Goal: Task Accomplishment & Management: Manage account settings

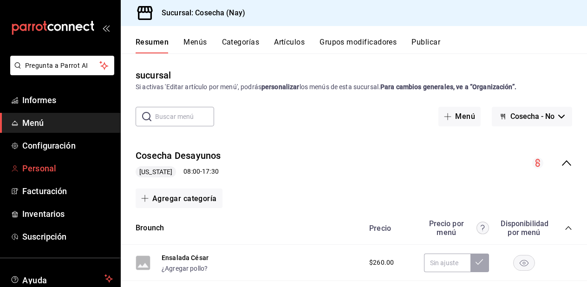
click at [49, 173] on span "Personal" at bounding box center [67, 168] width 91 height 13
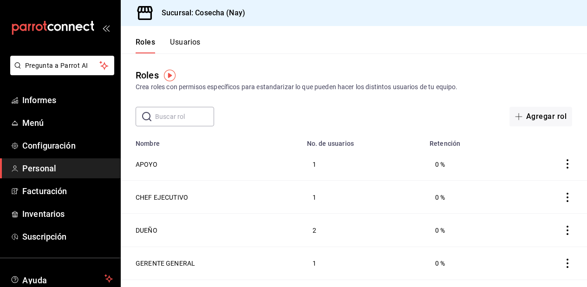
click at [182, 44] on font "Usuarios" at bounding box center [185, 42] width 31 height 9
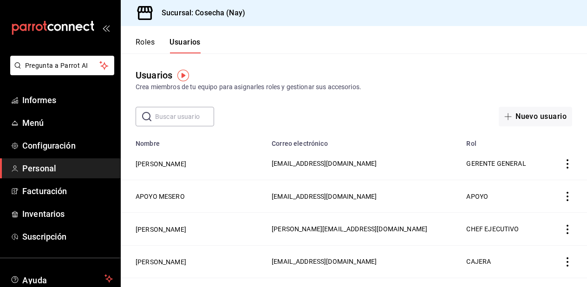
click at [147, 38] on font "Roles" at bounding box center [145, 42] width 19 height 9
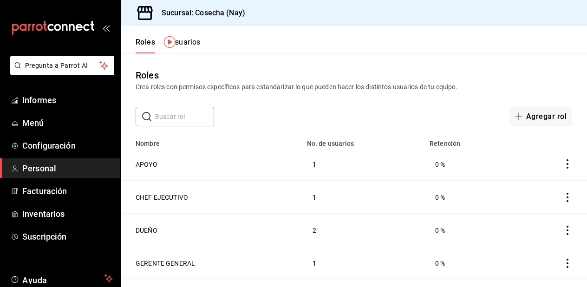
scroll to position [57, 0]
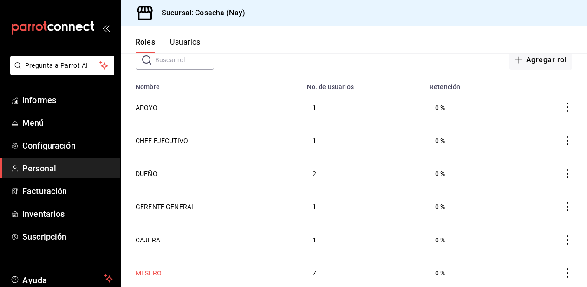
click at [152, 270] on font "MESERO" at bounding box center [149, 272] width 26 height 7
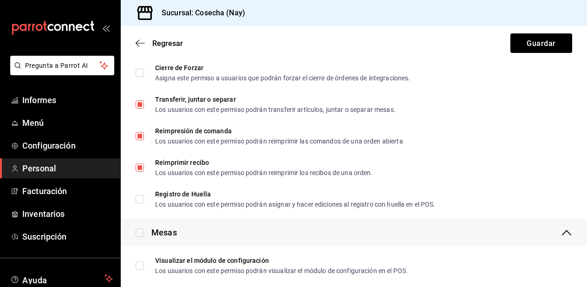
scroll to position [1032, 0]
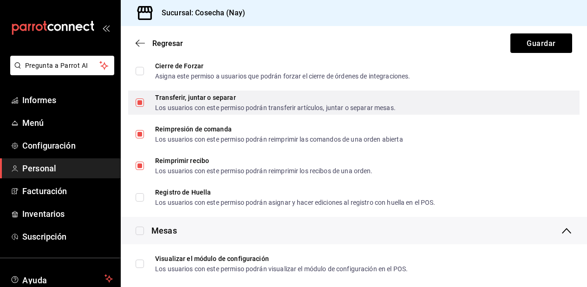
click at [139, 107] on label "Transferir, juntar o separar Los usuarios con este permiso podrán transferir ar…" at bounding box center [266, 102] width 260 height 17
click at [139, 107] on input "Transferir, juntar o separar Los usuarios con este permiso podrán transferir ar…" at bounding box center [140, 102] width 8 height 8
click at [141, 99] on input "Transferir, juntar o separar Los usuarios con este permiso podrán transferir ar…" at bounding box center [140, 102] width 8 height 8
checkbox input "false"
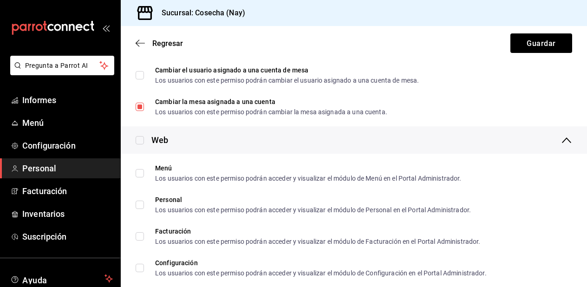
scroll to position [1377, 0]
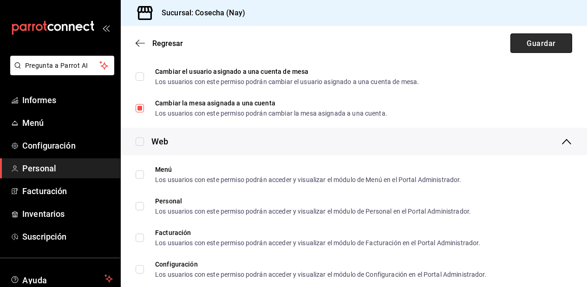
click at [542, 39] on font "Guardar" at bounding box center [540, 43] width 29 height 9
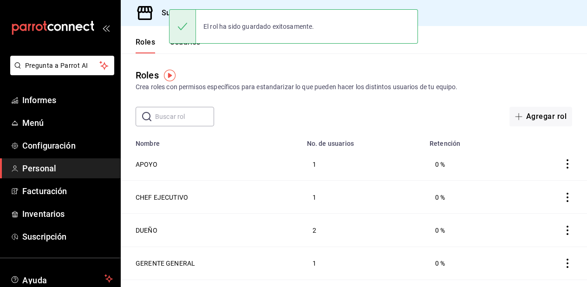
click at [183, 46] on div "El rol ha sido guardado exitosamente." at bounding box center [293, 26] width 249 height 40
click at [190, 45] on div "El rol ha sido guardado exitosamente." at bounding box center [293, 26] width 249 height 40
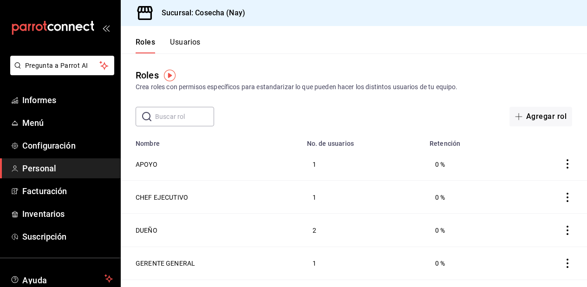
click at [190, 45] on font "Usuarios" at bounding box center [185, 42] width 31 height 9
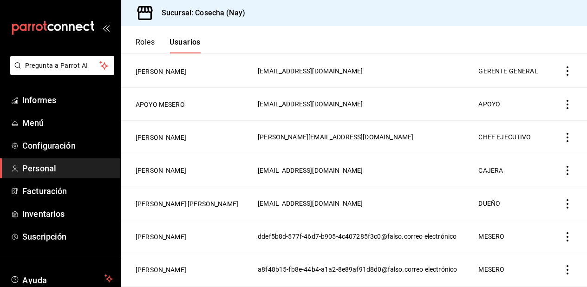
scroll to position [91, 0]
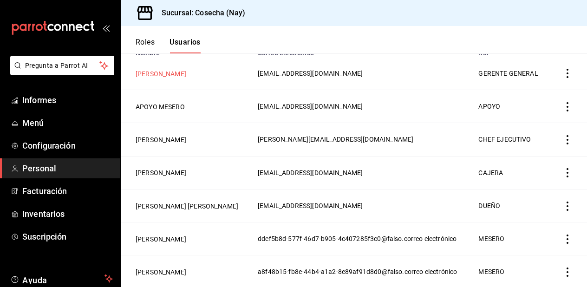
click at [168, 74] on font "[PERSON_NAME]" at bounding box center [161, 73] width 51 height 7
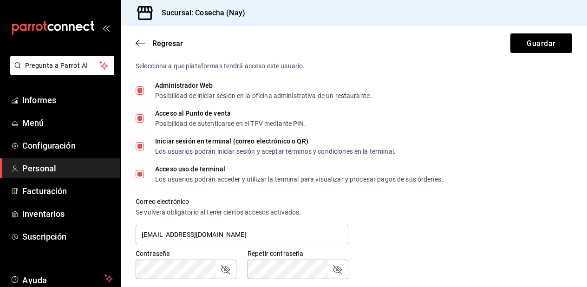
scroll to position [220, 0]
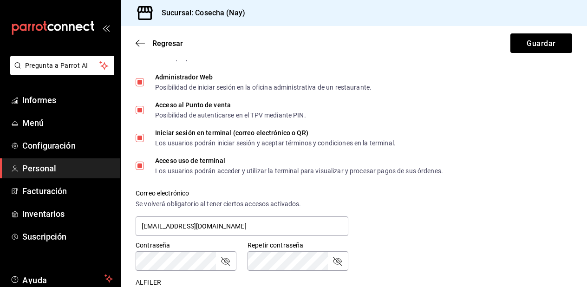
click at [142, 82] on input "Administrador Web Posibilidad de iniciar sesión en la oficina administrativa de…" at bounding box center [140, 82] width 8 height 8
checkbox input "true"
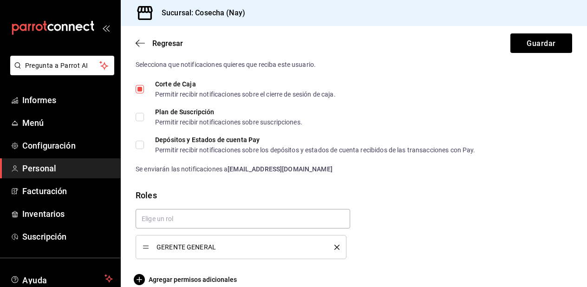
scroll to position [506, 0]
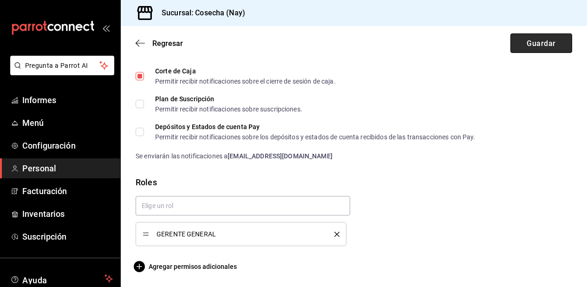
click at [546, 41] on font "Guardar" at bounding box center [540, 43] width 29 height 9
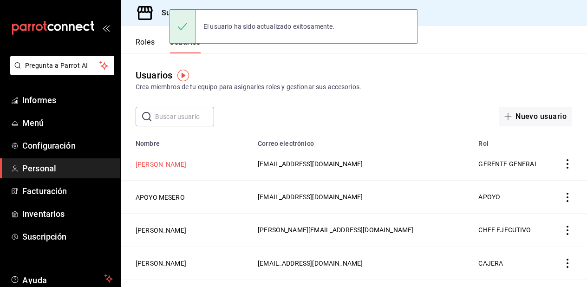
click at [173, 168] on font "[PERSON_NAME]" at bounding box center [161, 164] width 51 height 7
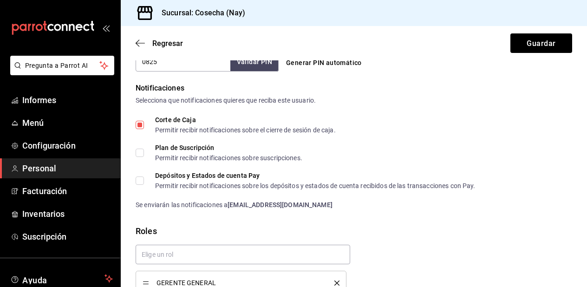
scroll to position [506, 0]
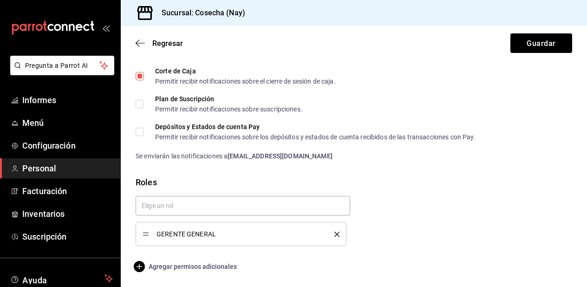
click at [184, 269] on font "Agregar permisos adicionales" at bounding box center [193, 266] width 88 height 7
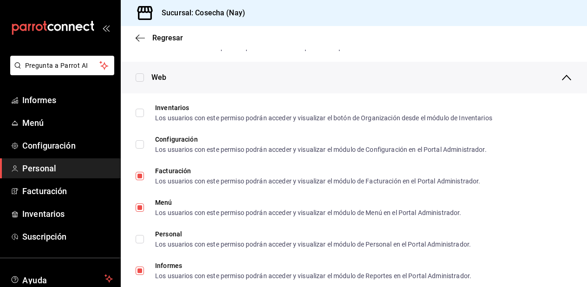
scroll to position [428, 0]
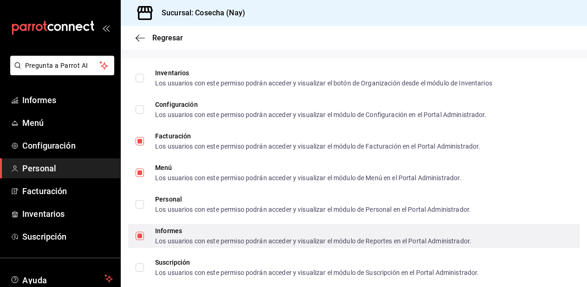
click at [139, 235] on input "Informes Los usuarios con este permiso podrán acceder y visualizar el módulo de…" at bounding box center [140, 236] width 8 height 8
checkbox input "false"
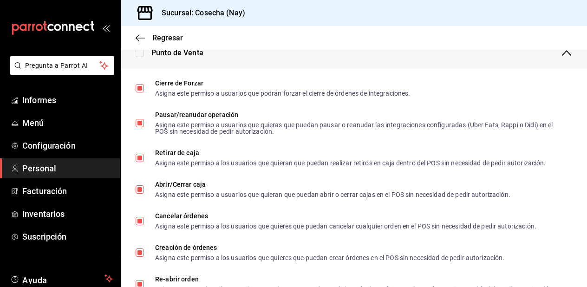
scroll to position [789, 0]
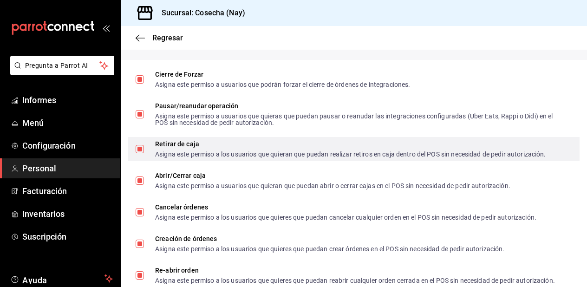
click at [141, 149] on input "Retirar de caja Asigna este permiso a los usuarios que quieran que puedan reali…" at bounding box center [140, 149] width 8 height 8
checkbox input "false"
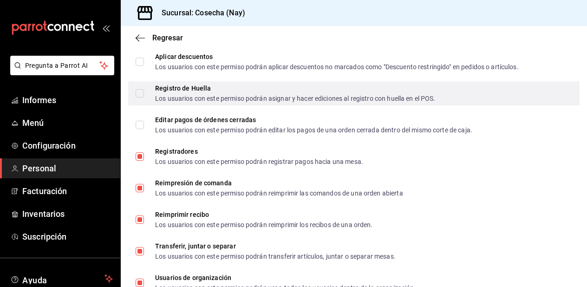
scroll to position [1263, 0]
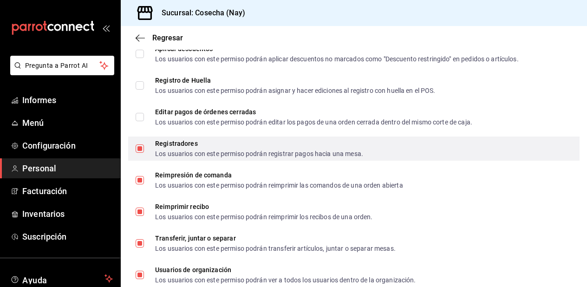
click at [139, 148] on input "Registradores Los usuarios con este permiso podrán registrar pagos hacia una me…" at bounding box center [140, 148] width 8 height 8
checkbox input "false"
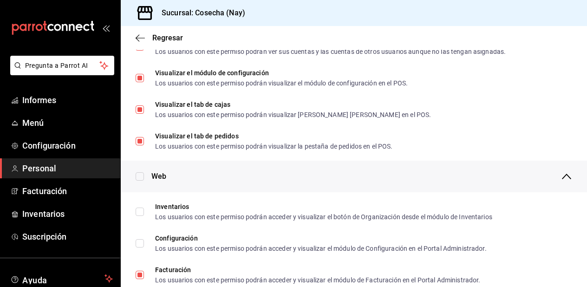
scroll to position [0, 0]
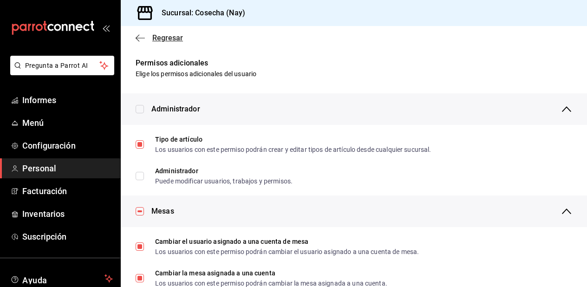
click at [148, 37] on span "Regresar" at bounding box center [159, 37] width 47 height 9
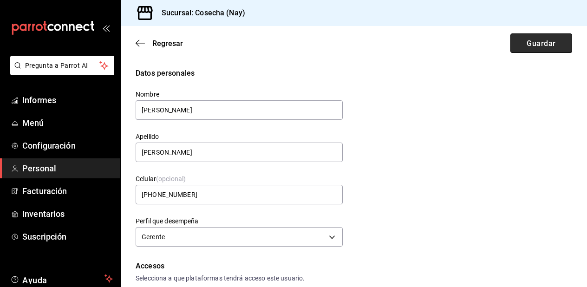
click at [554, 43] on font "Guardar" at bounding box center [540, 43] width 29 height 9
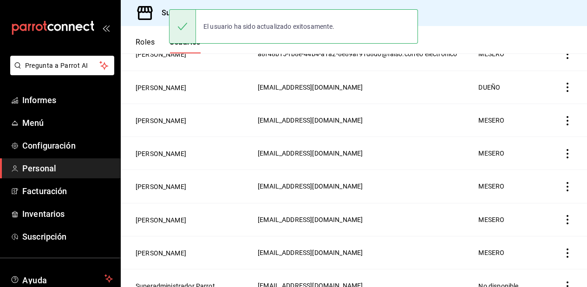
scroll to position [354, 0]
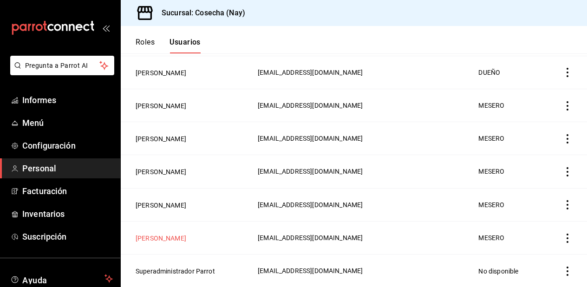
click at [151, 239] on font "[PERSON_NAME]" at bounding box center [161, 237] width 51 height 7
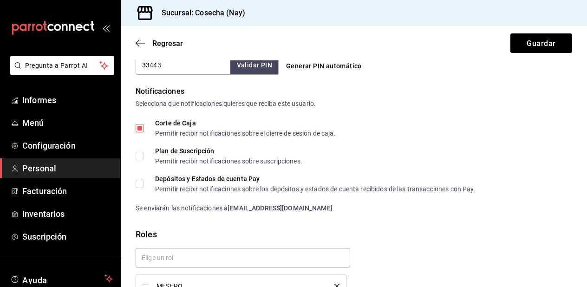
scroll to position [452, 0]
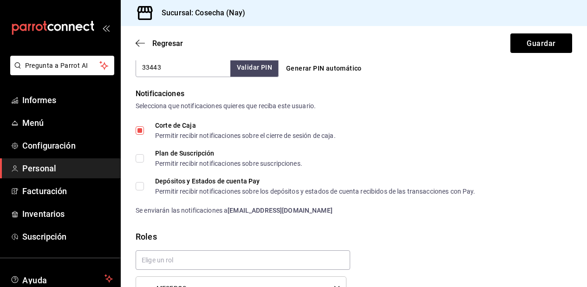
click at [139, 130] on input "Corte de Caja Permitir recibir notificaciones sobre el cierre de sesión de caja." at bounding box center [140, 130] width 8 height 8
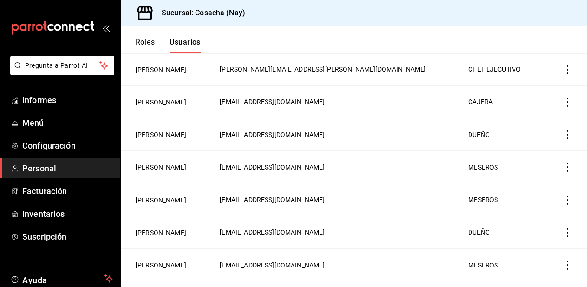
scroll to position [314, 0]
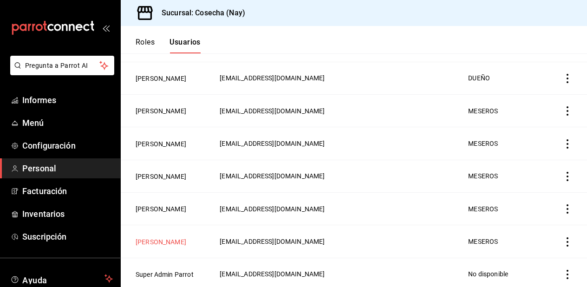
click at [157, 239] on button "[PERSON_NAME]" at bounding box center [161, 241] width 51 height 9
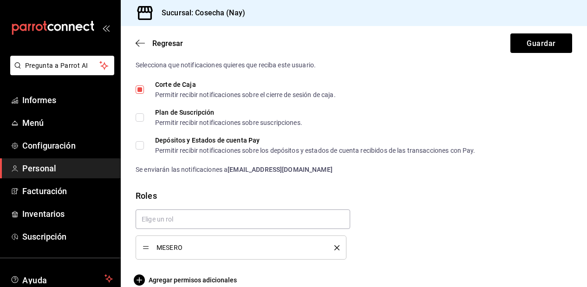
scroll to position [506, 0]
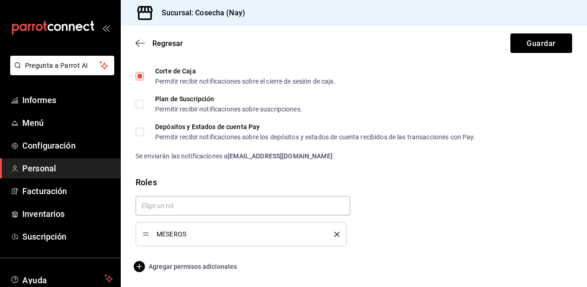
click at [182, 267] on font "Agregar permisos adicionales" at bounding box center [193, 266] width 88 height 7
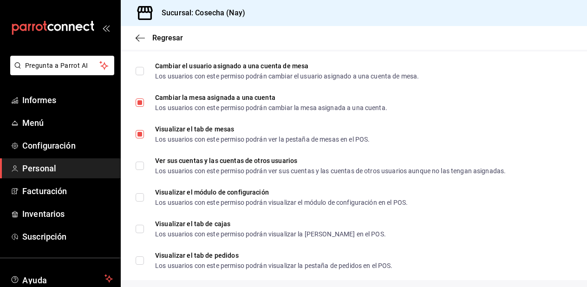
scroll to position [0, 0]
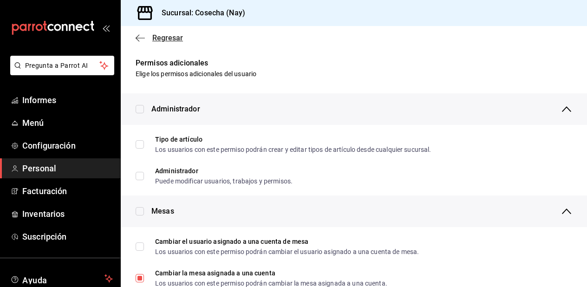
click at [140, 39] on icon "button" at bounding box center [140, 38] width 9 height 8
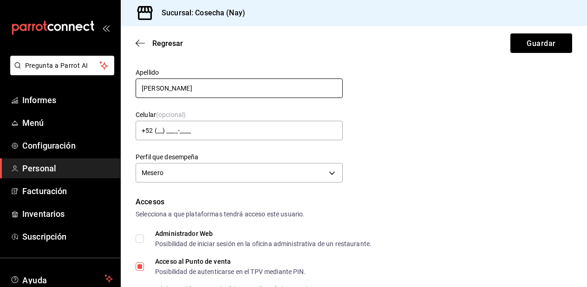
scroll to position [25, 0]
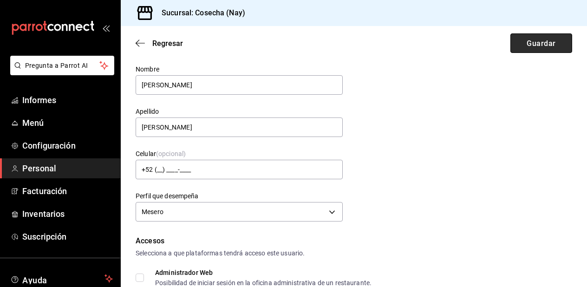
click at [533, 39] on font "Guardar" at bounding box center [540, 43] width 29 height 9
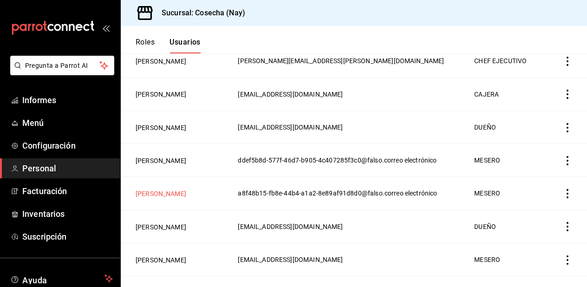
scroll to position [169, 0]
click at [160, 164] on font "[PERSON_NAME]" at bounding box center [161, 159] width 51 height 7
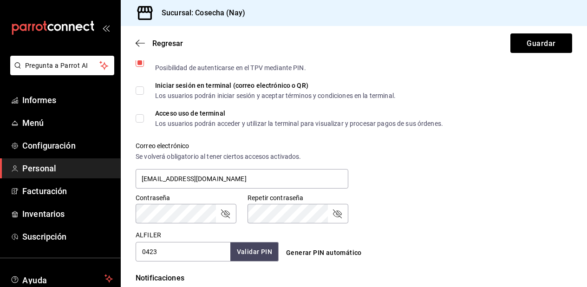
scroll to position [156, 0]
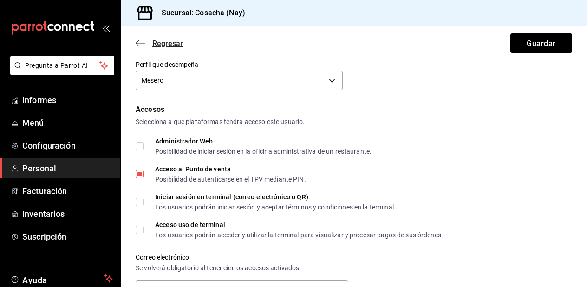
click at [142, 44] on icon "button" at bounding box center [140, 43] width 9 height 8
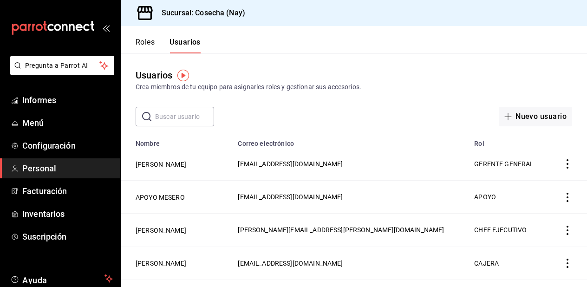
click at [145, 43] on font "Roles" at bounding box center [145, 42] width 19 height 9
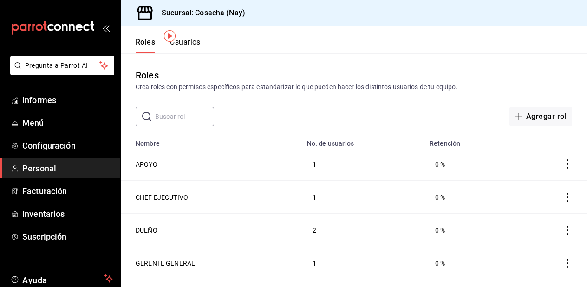
scroll to position [57, 0]
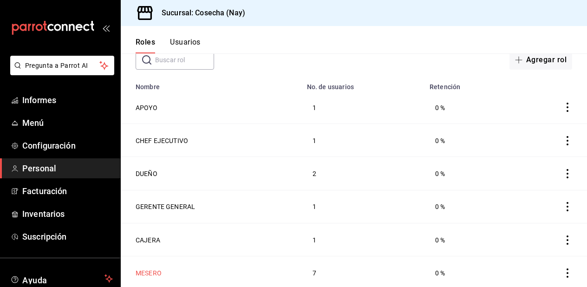
click at [155, 271] on font "MESERO" at bounding box center [149, 272] width 26 height 7
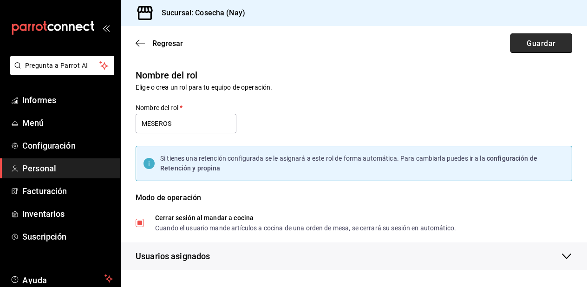
click at [534, 47] on font "Guardar" at bounding box center [540, 43] width 29 height 9
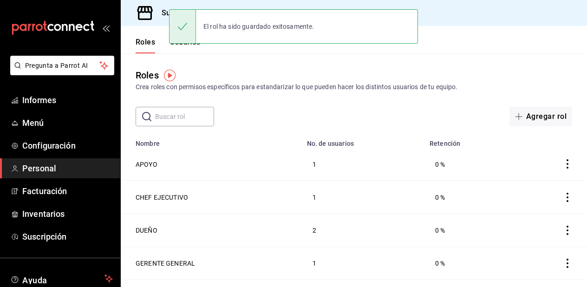
click at [184, 46] on div "El rol ha sido guardado exitosamente." at bounding box center [293, 26] width 249 height 40
click at [188, 47] on button "Usuarios" at bounding box center [185, 45] width 31 height 16
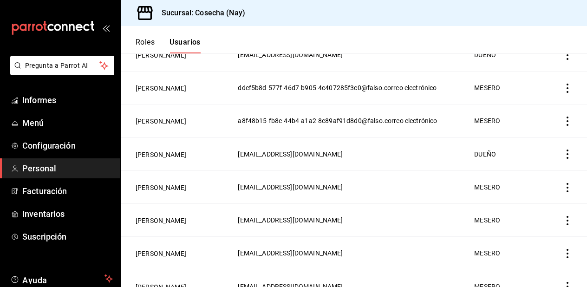
scroll to position [242, 0]
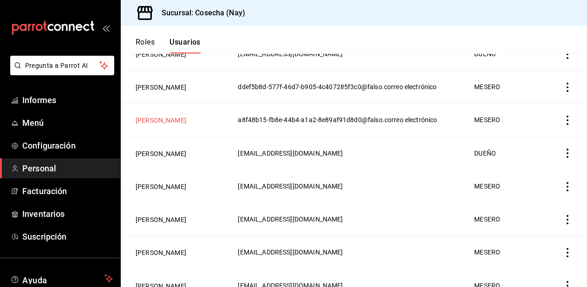
click at [163, 124] on font "[PERSON_NAME]" at bounding box center [161, 120] width 51 height 7
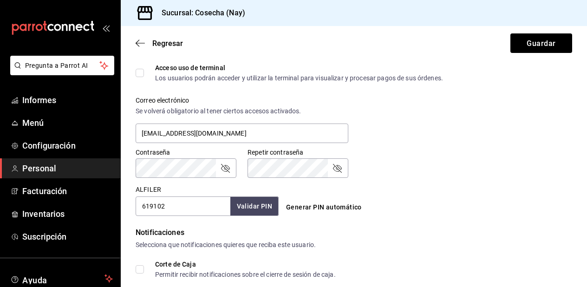
scroll to position [485, 0]
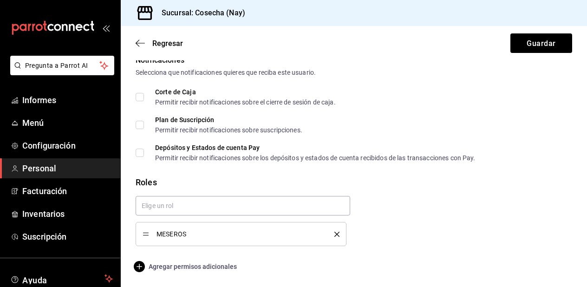
click at [175, 266] on font "Agregar permisos adicionales" at bounding box center [193, 266] width 88 height 7
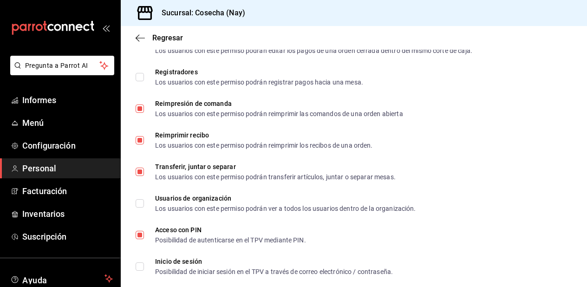
scroll to position [1335, 0]
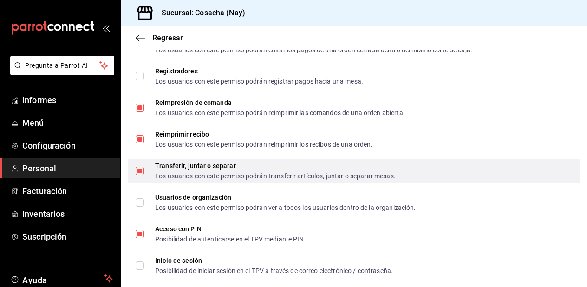
click at [141, 170] on input "Transferir, juntar o separar Los usuarios con este permiso podrán transferir ar…" at bounding box center [140, 171] width 8 height 8
checkbox input "false"
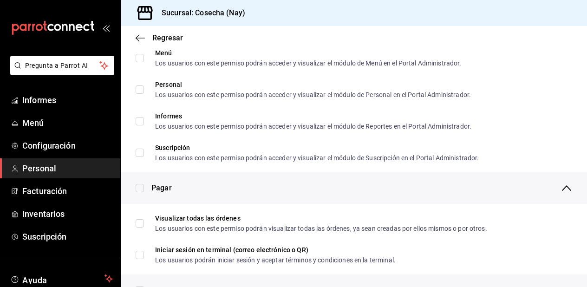
scroll to position [0, 0]
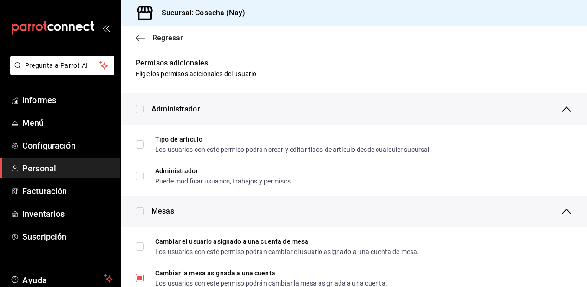
click at [138, 38] on icon "button" at bounding box center [140, 38] width 9 height 8
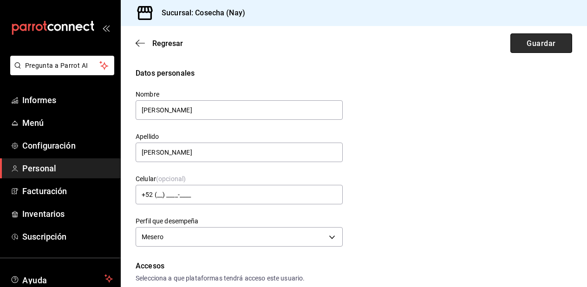
click at [543, 38] on button "Guardar" at bounding box center [541, 42] width 62 height 19
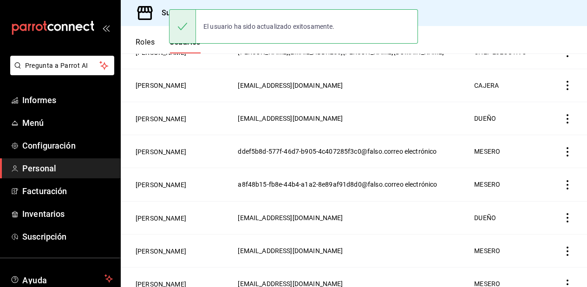
scroll to position [183, 0]
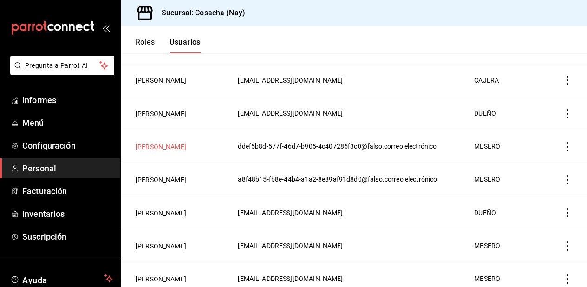
click at [147, 150] on font "[PERSON_NAME]" at bounding box center [161, 146] width 51 height 7
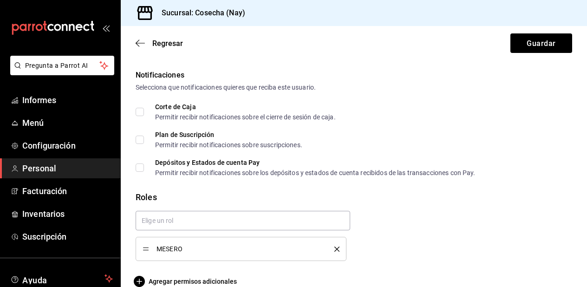
scroll to position [485, 0]
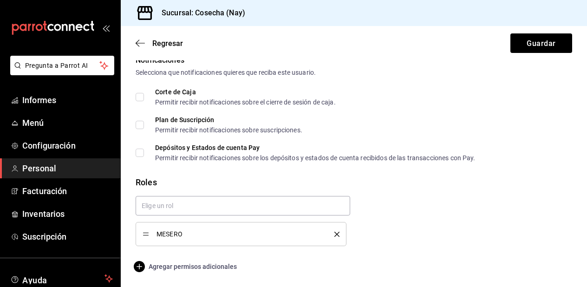
click at [175, 265] on font "Agregar permisos adicionales" at bounding box center [193, 266] width 88 height 7
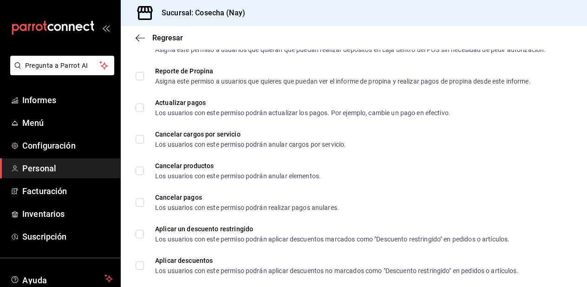
scroll to position [1379, 0]
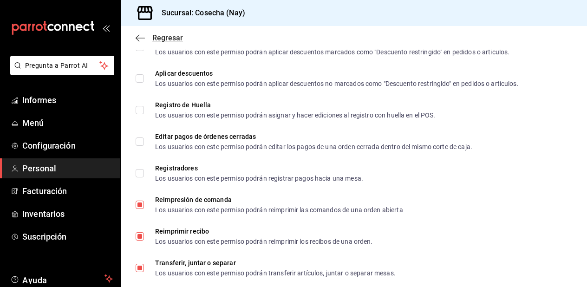
click at [157, 35] on font "Regresar" at bounding box center [167, 37] width 31 height 9
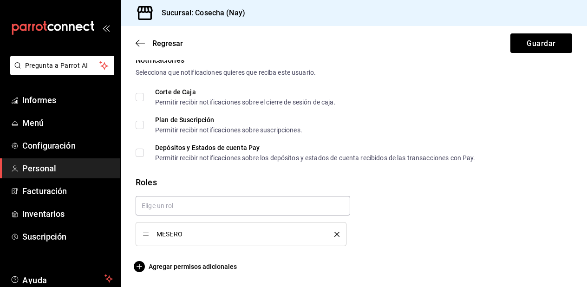
click at [338, 233] on icon "borrar" at bounding box center [336, 234] width 5 height 5
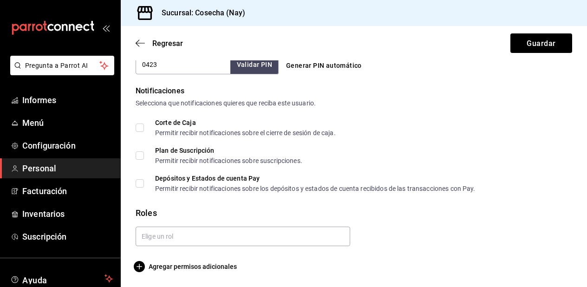
scroll to position [455, 0]
click at [142, 268] on icon "button" at bounding box center [139, 266] width 11 height 11
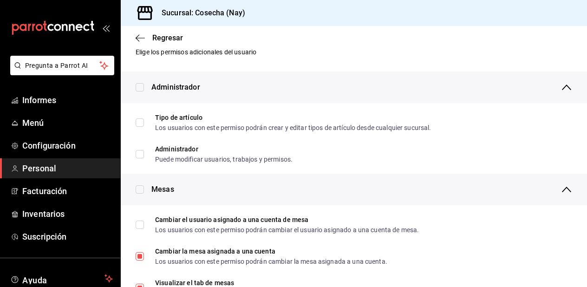
scroll to position [0, 0]
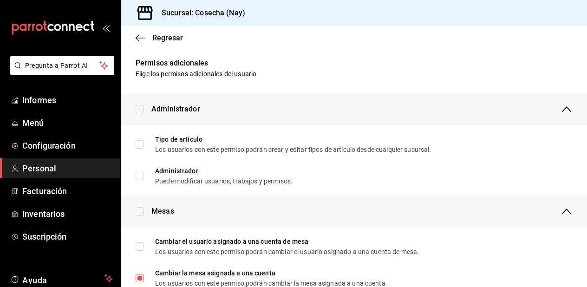
click at [141, 215] on input "checkbox" at bounding box center [140, 211] width 8 height 8
checkbox input "true"
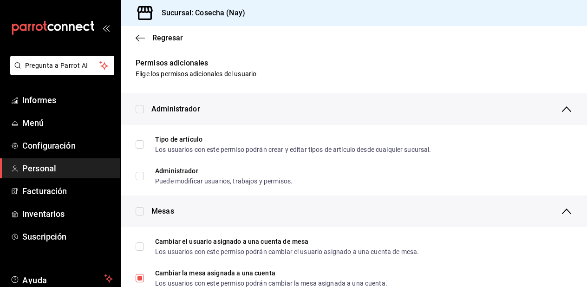
checkbox input "true"
click at [141, 215] on input "checkbox" at bounding box center [140, 211] width 8 height 8
checkbox input "false"
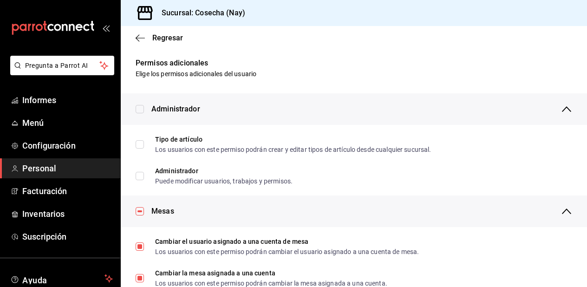
checkbox input "false"
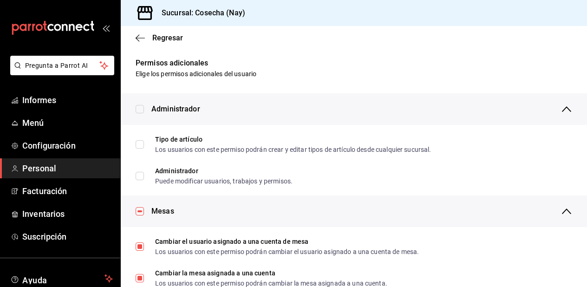
checkbox input "false"
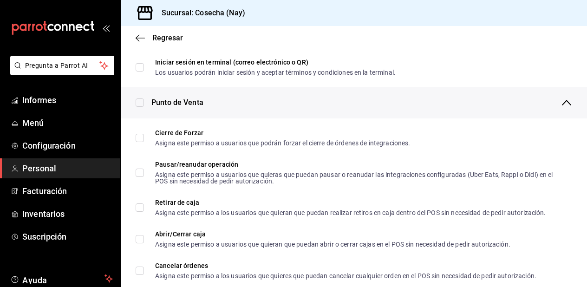
scroll to position [720, 0]
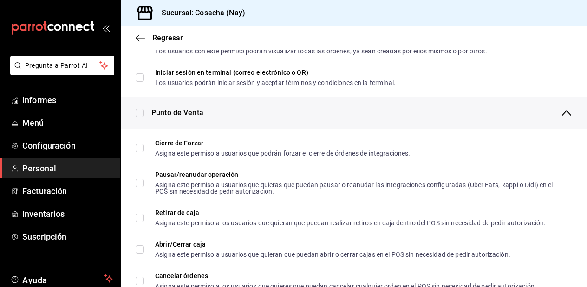
click at [137, 115] on input "checkbox" at bounding box center [140, 113] width 8 height 8
checkbox input "true"
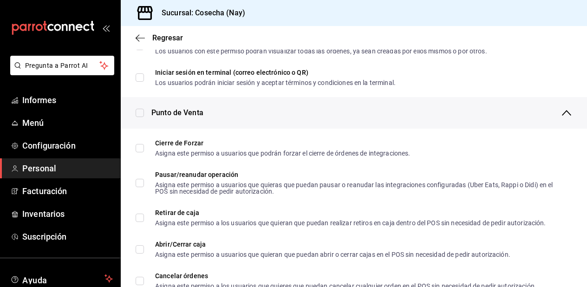
checkbox input "true"
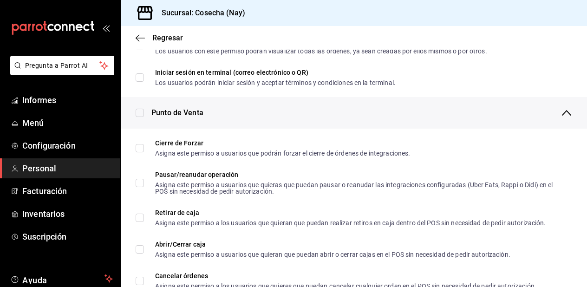
checkbox input "true"
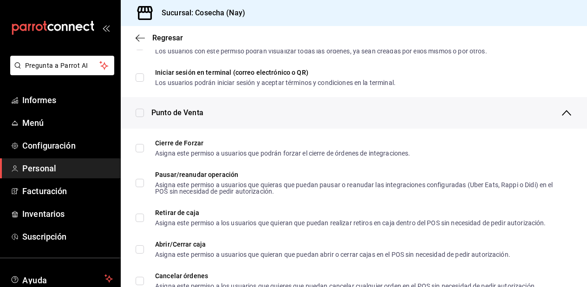
checkbox input "true"
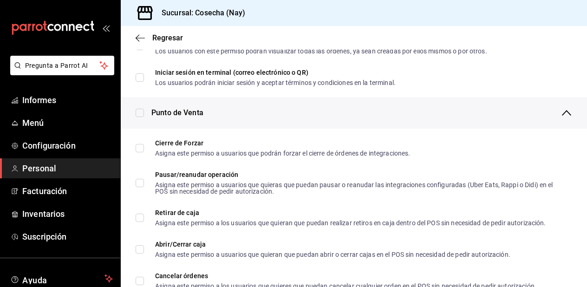
checkbox input "true"
click at [137, 115] on input "checkbox" at bounding box center [140, 113] width 8 height 8
checkbox input "false"
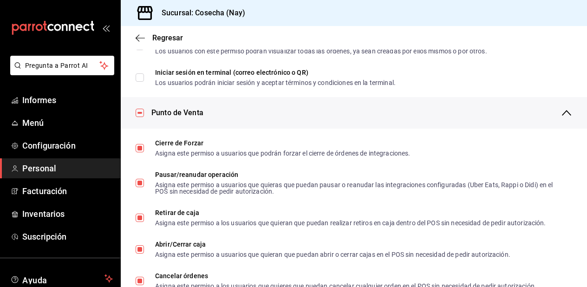
checkbox input "false"
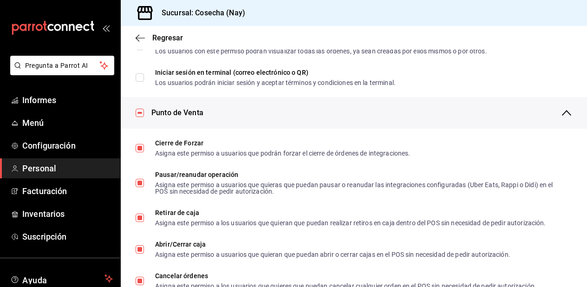
checkbox input "false"
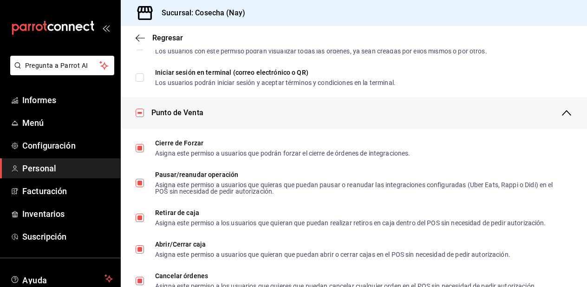
checkbox input "false"
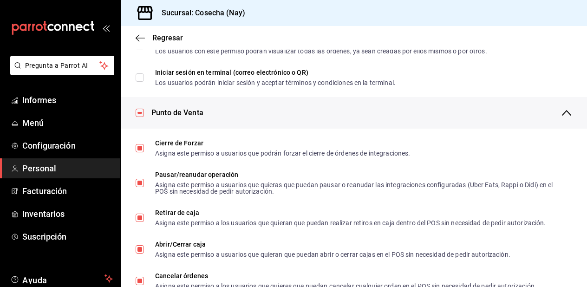
checkbox input "false"
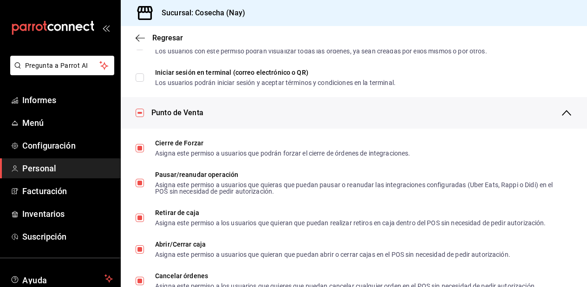
checkbox input "false"
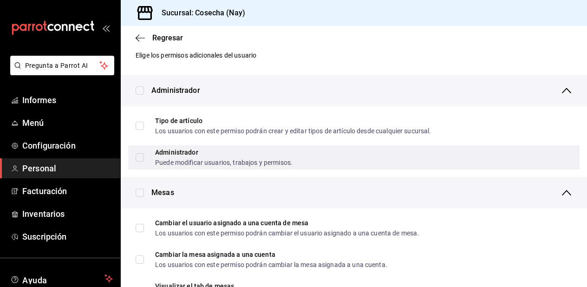
scroll to position [0, 0]
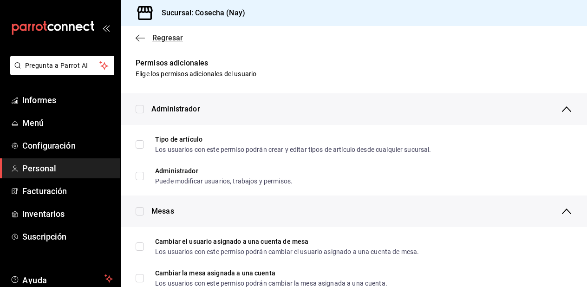
click at [160, 37] on font "Regresar" at bounding box center [167, 37] width 31 height 9
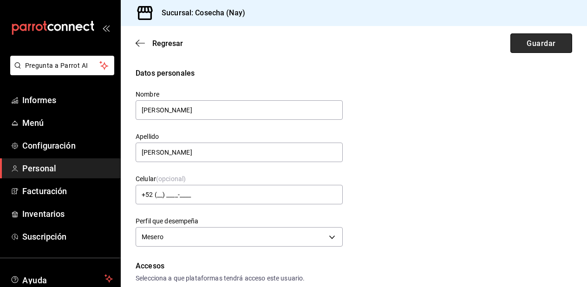
click at [528, 45] on font "Guardar" at bounding box center [540, 43] width 29 height 9
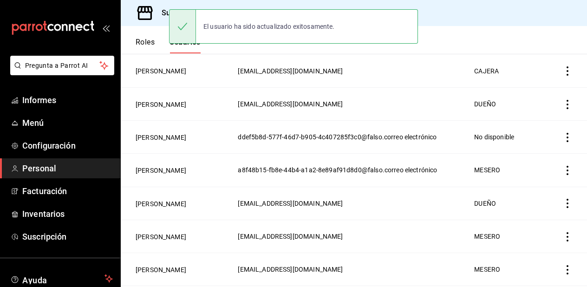
scroll to position [196, 0]
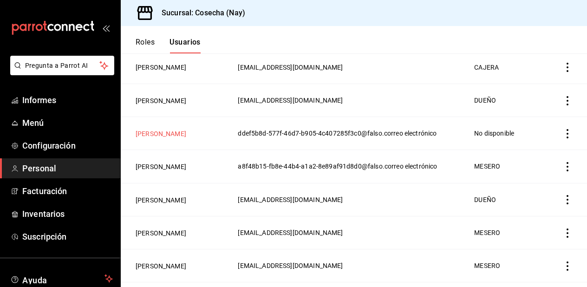
click at [163, 137] on font "[PERSON_NAME]" at bounding box center [161, 133] width 51 height 7
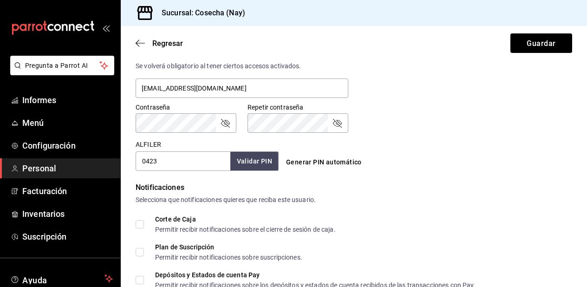
scroll to position [455, 0]
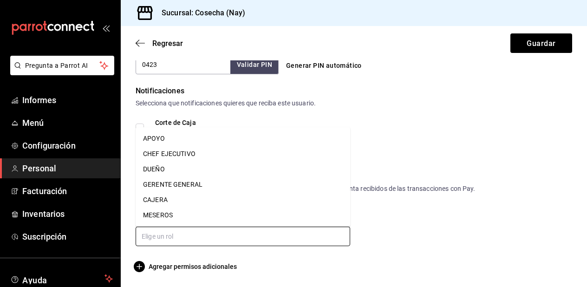
click at [190, 245] on input "text" at bounding box center [243, 235] width 214 height 19
click at [167, 210] on font "MESERO" at bounding box center [156, 215] width 26 height 10
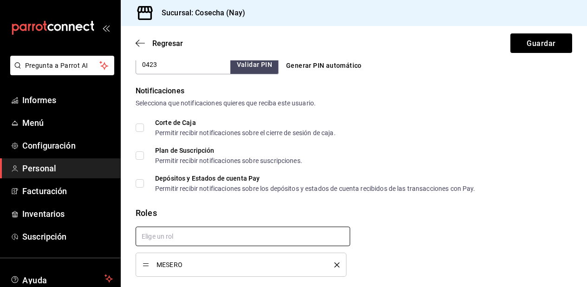
scroll to position [485, 0]
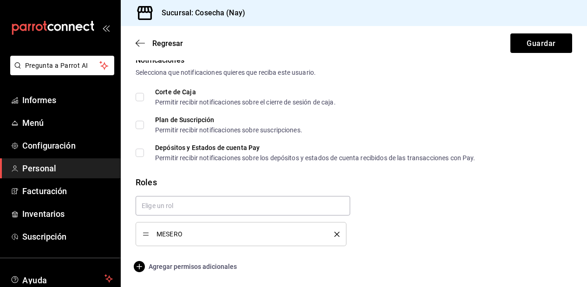
click at [180, 263] on font "Agregar permisos adicionales" at bounding box center [193, 266] width 88 height 7
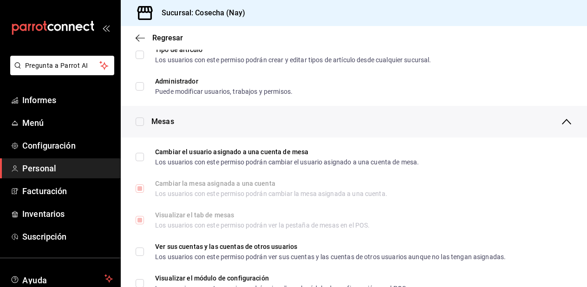
scroll to position [0, 0]
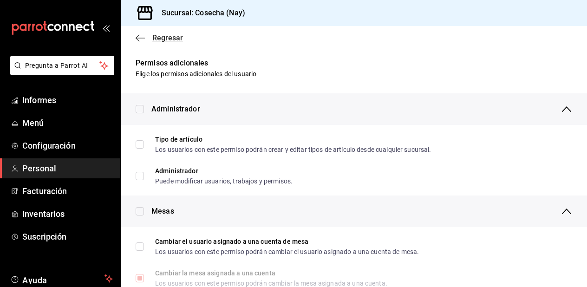
click at [168, 39] on font "Regresar" at bounding box center [167, 37] width 31 height 9
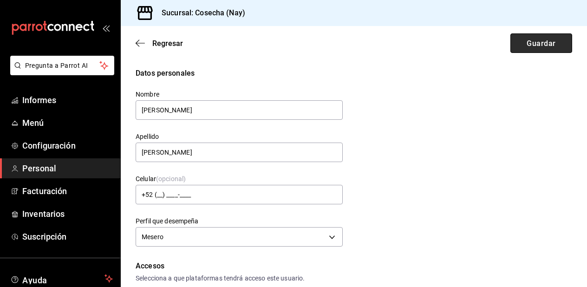
click at [545, 45] on font "Guardar" at bounding box center [540, 43] width 29 height 9
